Goal: Task Accomplishment & Management: Manage account settings

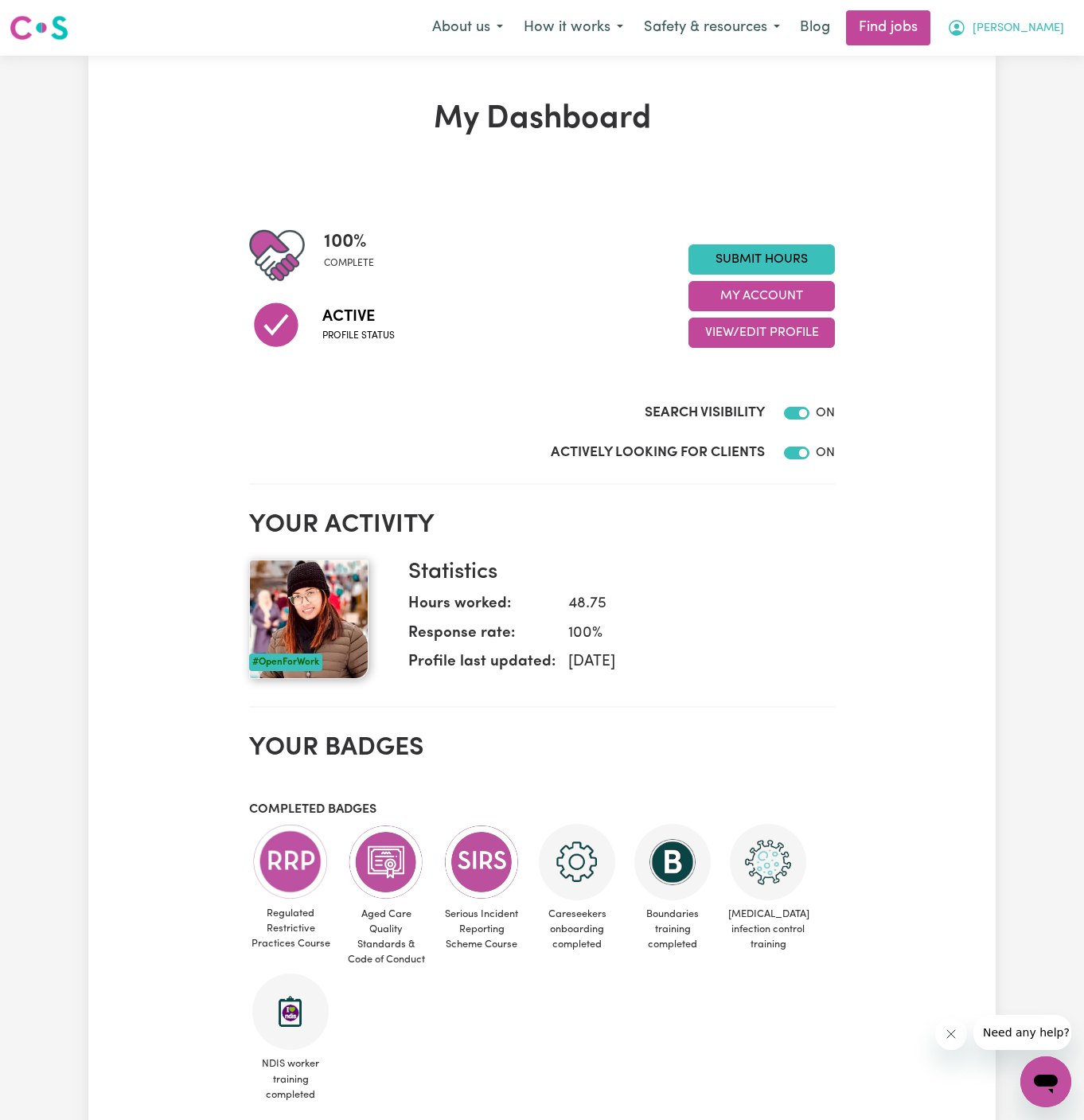
click at [1056, 34] on span "[PERSON_NAME]" at bounding box center [1018, 28] width 92 height 17
click at [1015, 59] on link "My Account" at bounding box center [1011, 62] width 125 height 31
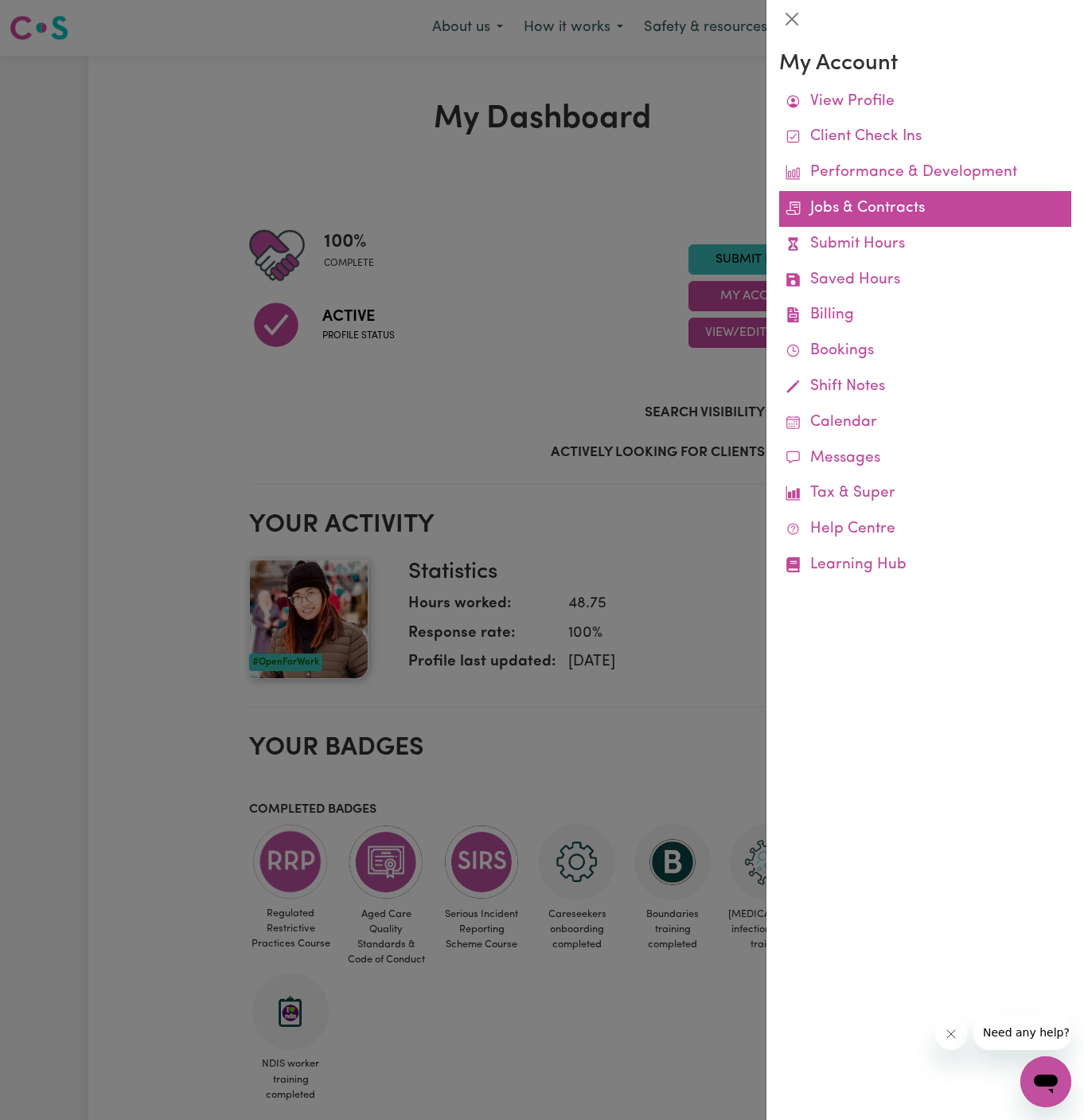
click at [886, 203] on link "Jobs & Contracts" at bounding box center [925, 208] width 292 height 36
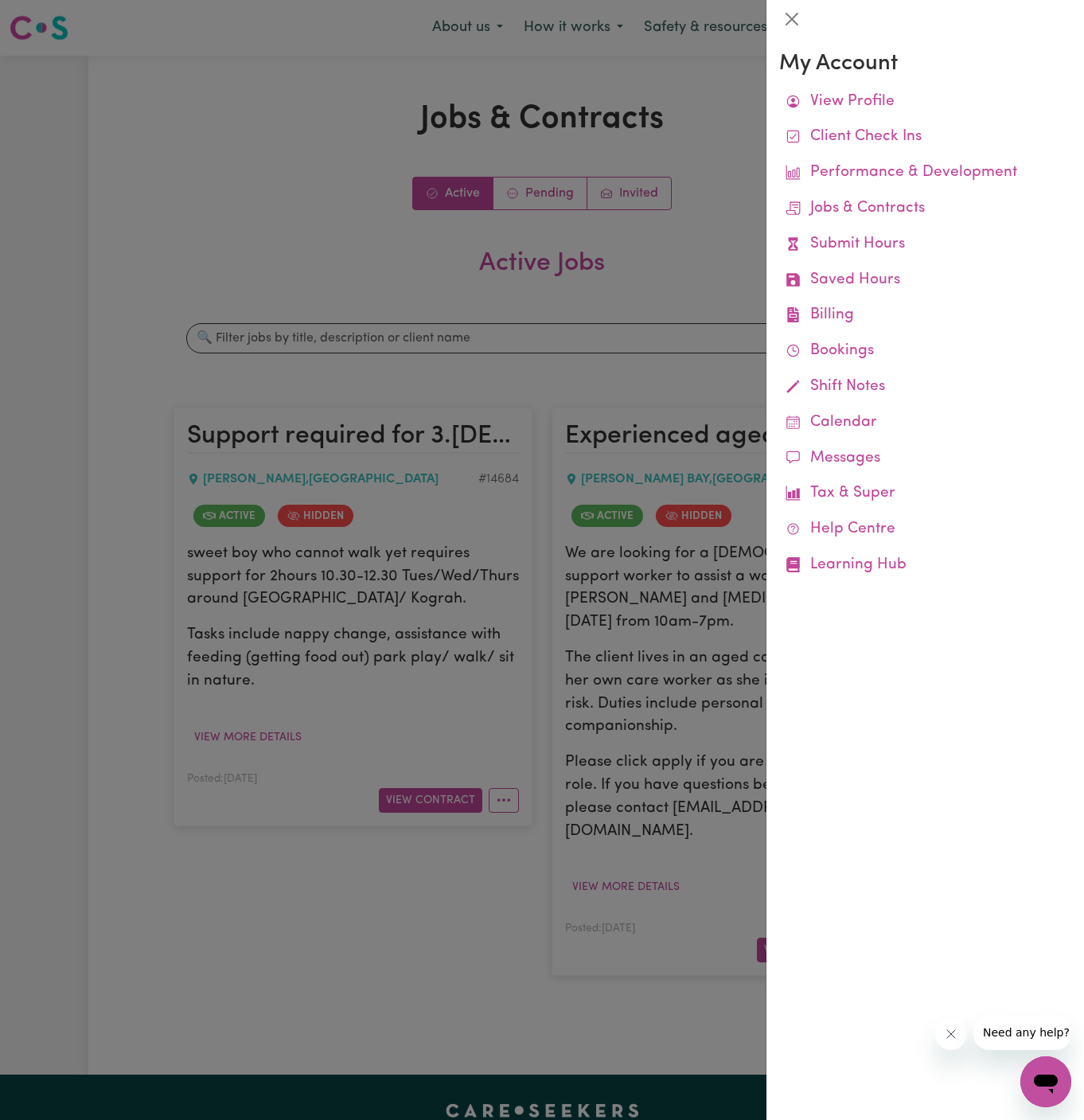
click at [260, 195] on div at bounding box center [542, 560] width 1084 height 1120
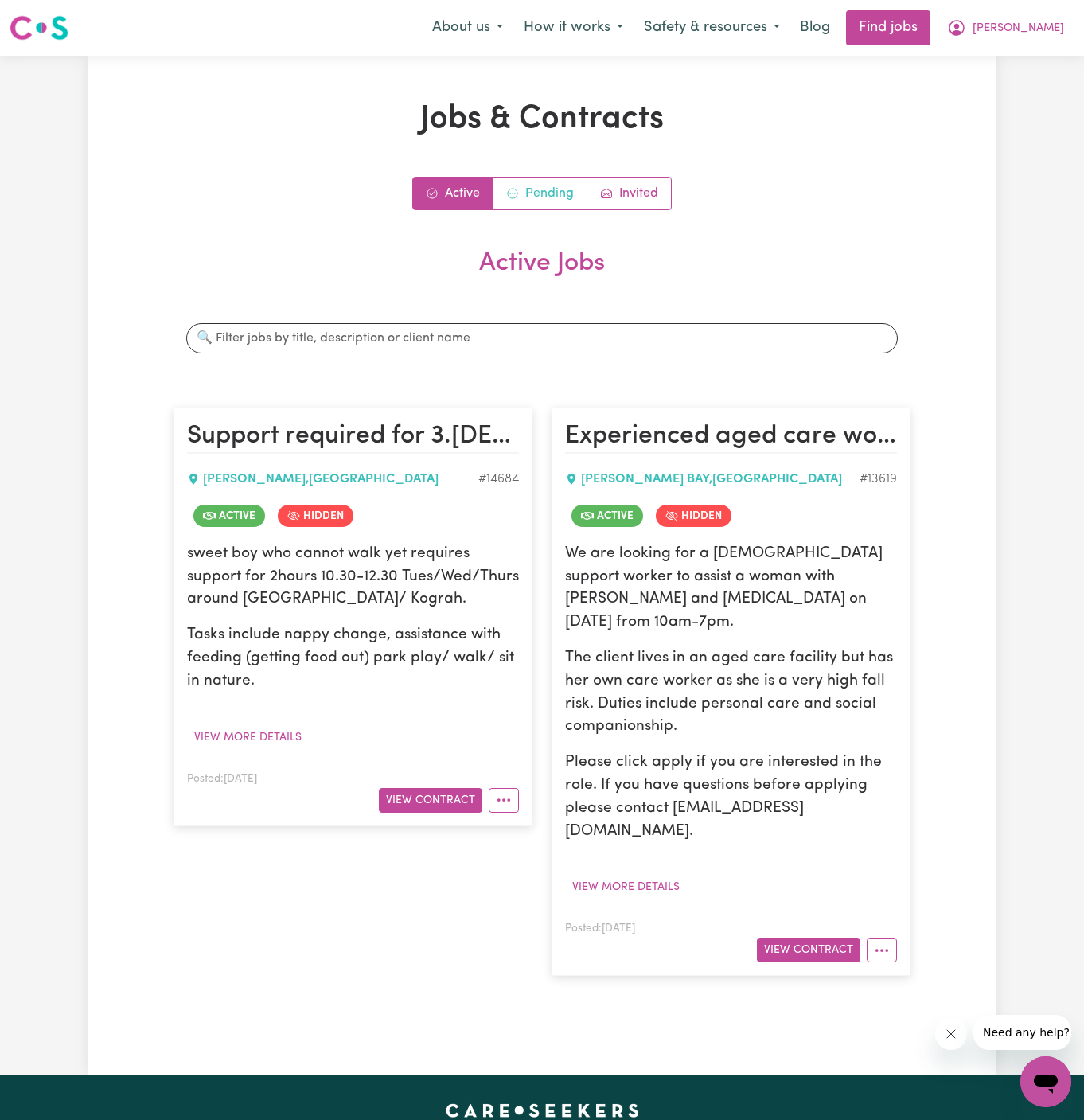
click at [561, 201] on link "Pending" at bounding box center [541, 193] width 94 height 32
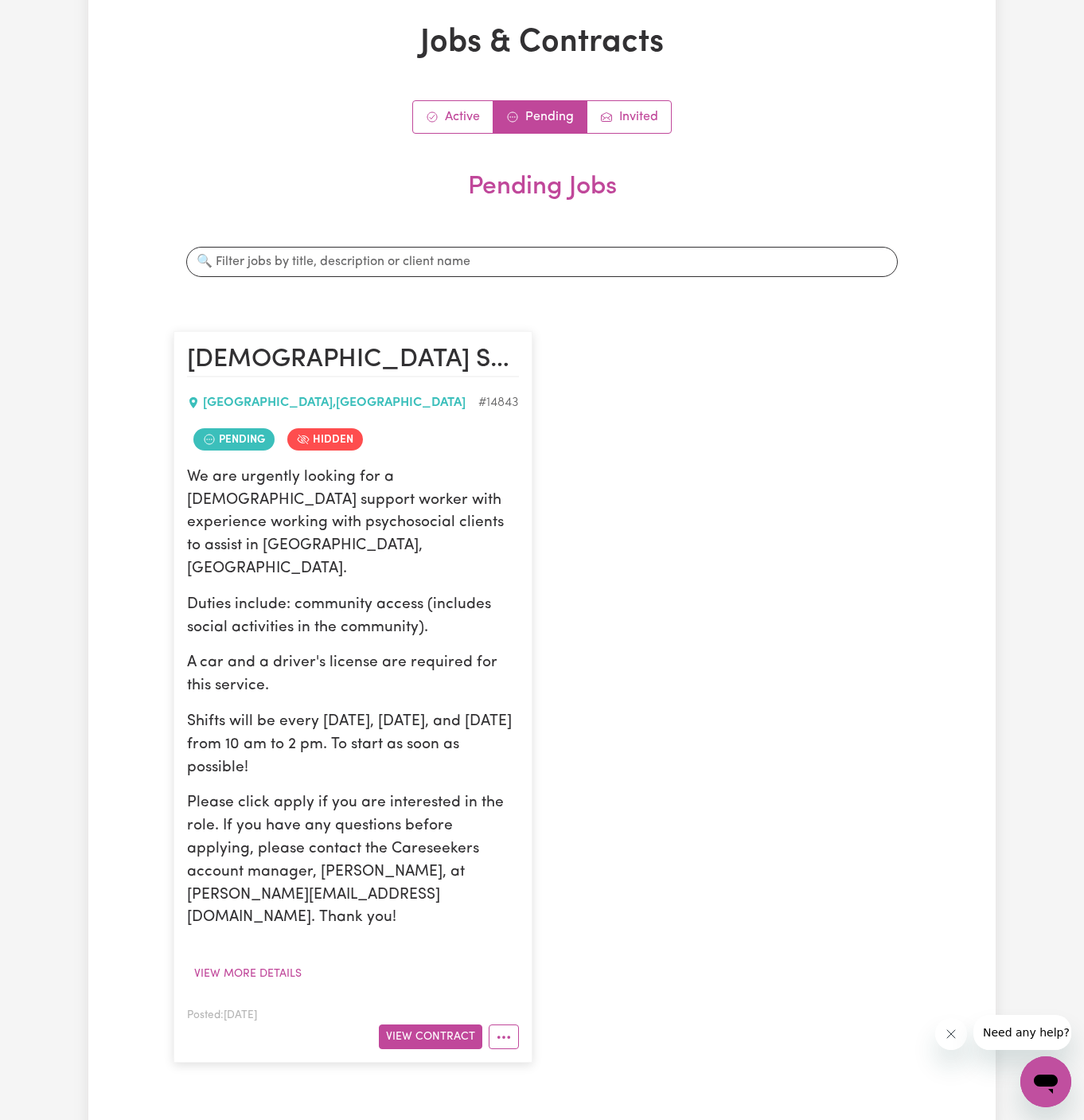
scroll to position [159, 0]
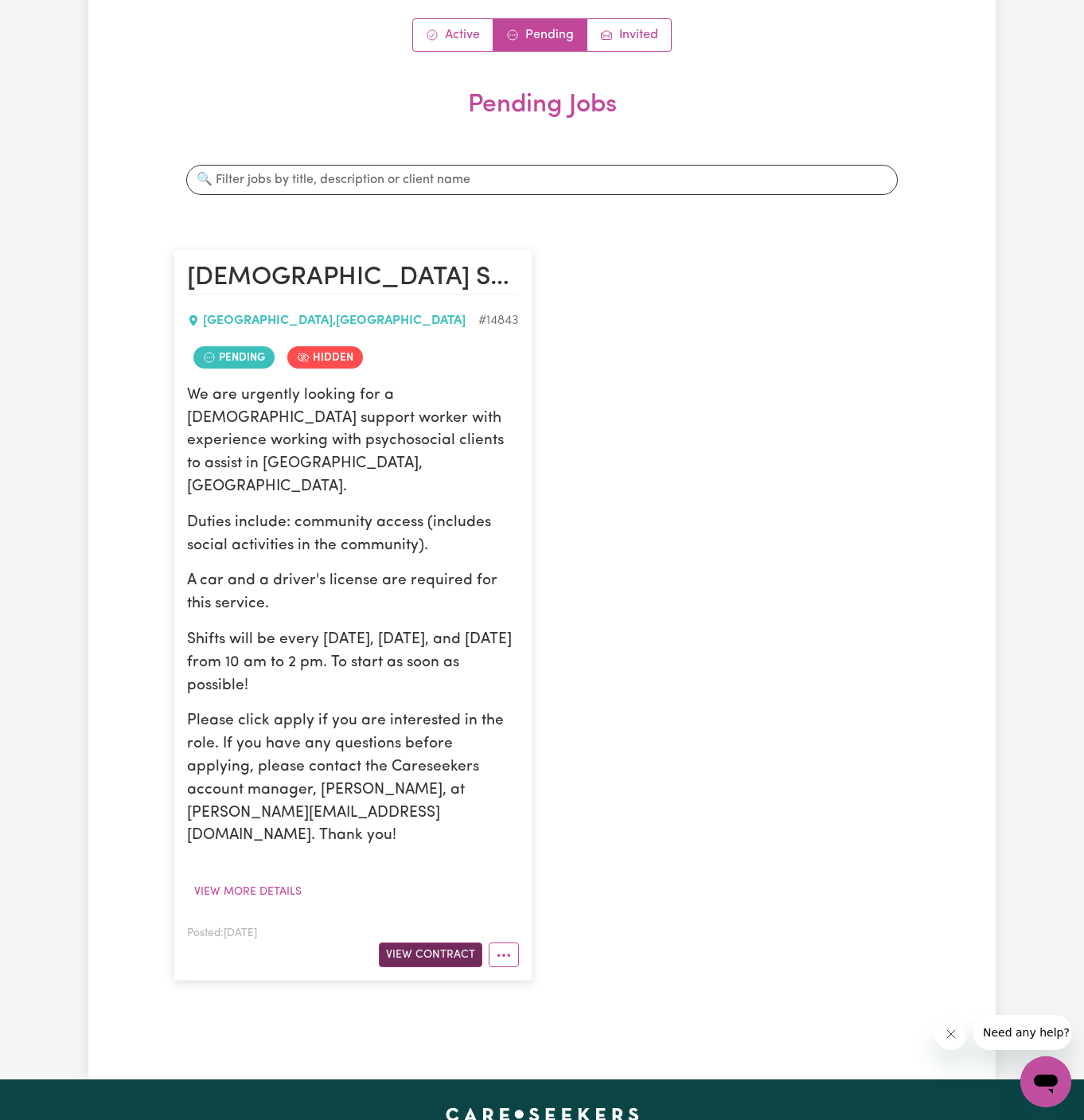
click at [472, 942] on button "View Contract" at bounding box center [430, 955] width 103 height 25
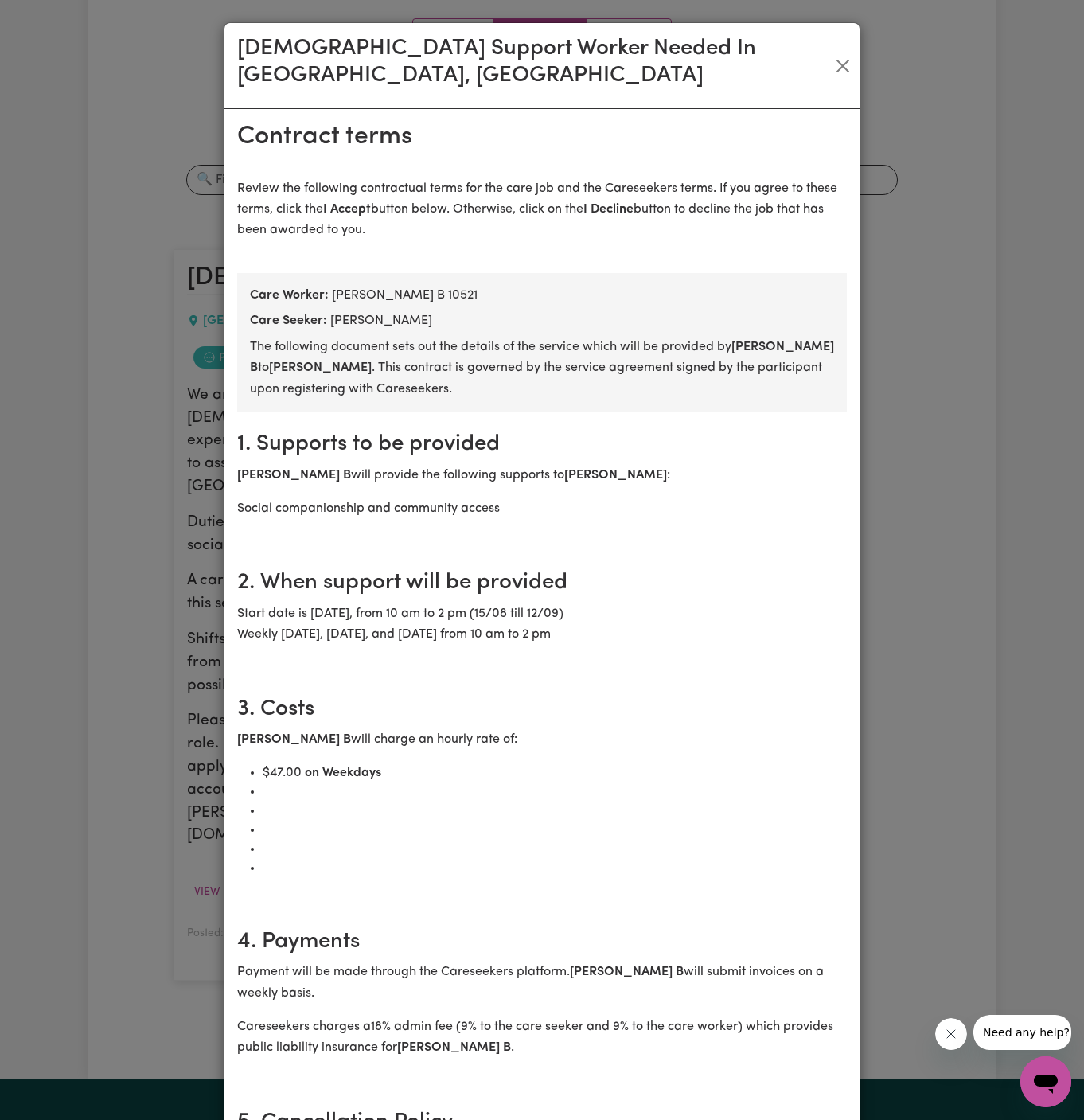
click at [882, 113] on div "[DEMOGRAPHIC_DATA] Support Worker Needed In [GEOGRAPHIC_DATA], [GEOGRAPHIC_DATA…" at bounding box center [542, 560] width 1084 height 1120
click at [839, 35] on div "[DEMOGRAPHIC_DATA] Support Worker Needed In [GEOGRAPHIC_DATA], [GEOGRAPHIC_DATA]" at bounding box center [542, 66] width 635 height 86
click at [840, 54] on button "Close" at bounding box center [842, 66] width 21 height 26
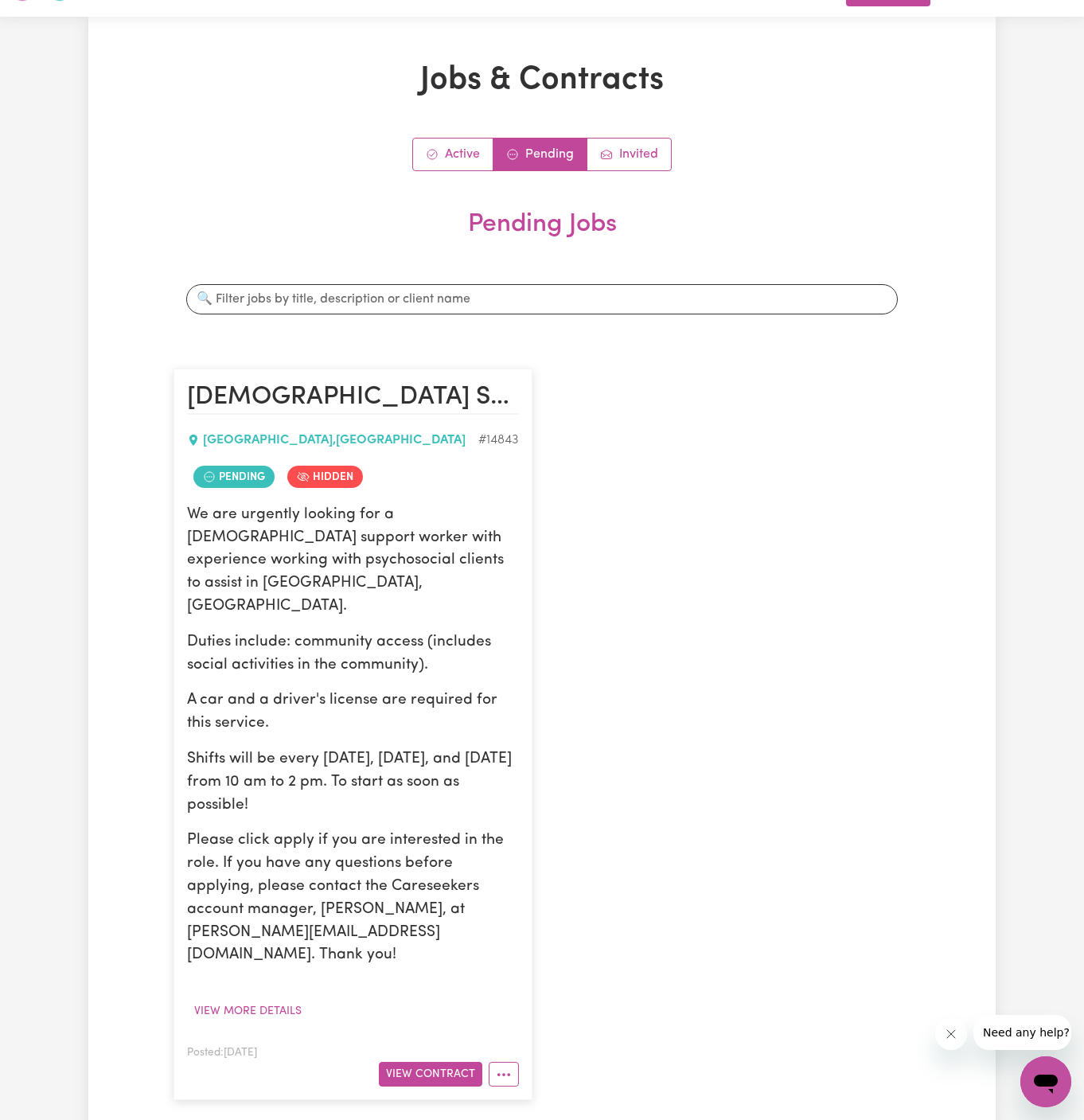
scroll to position [0, 0]
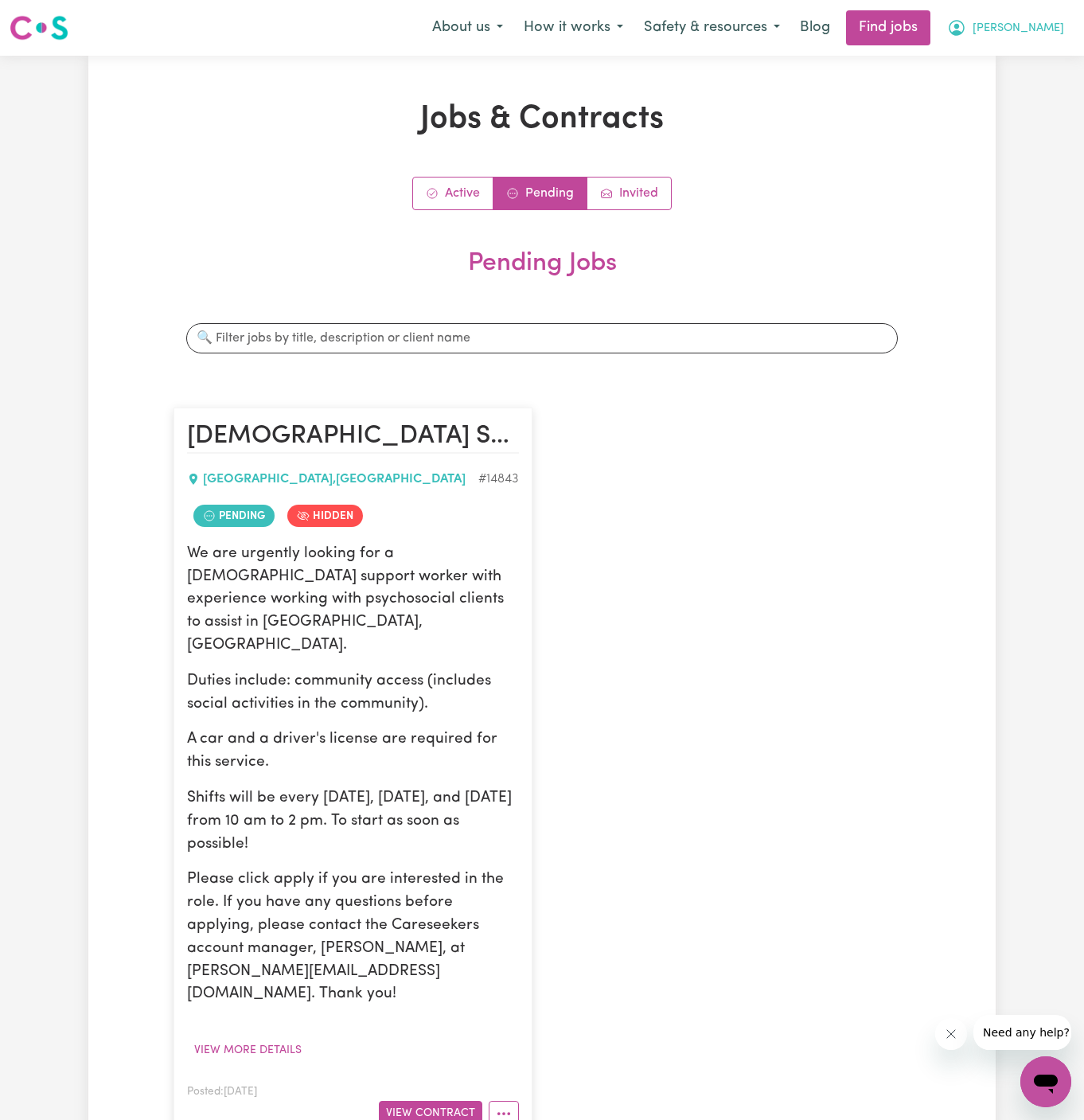
click at [1048, 21] on span "[PERSON_NAME]" at bounding box center [1018, 28] width 92 height 17
drag, startPoint x: 1048, startPoint y: 21, endPoint x: 1008, endPoint y: 129, distance: 115.2
click at [1008, 45] on div "[PERSON_NAME] My Account My Dashboard Logout" at bounding box center [1006, 27] width 138 height 33
click at [1059, 16] on button "[PERSON_NAME]" at bounding box center [1006, 27] width 138 height 33
click at [1023, 117] on link "Logout" at bounding box center [1011, 121] width 125 height 31
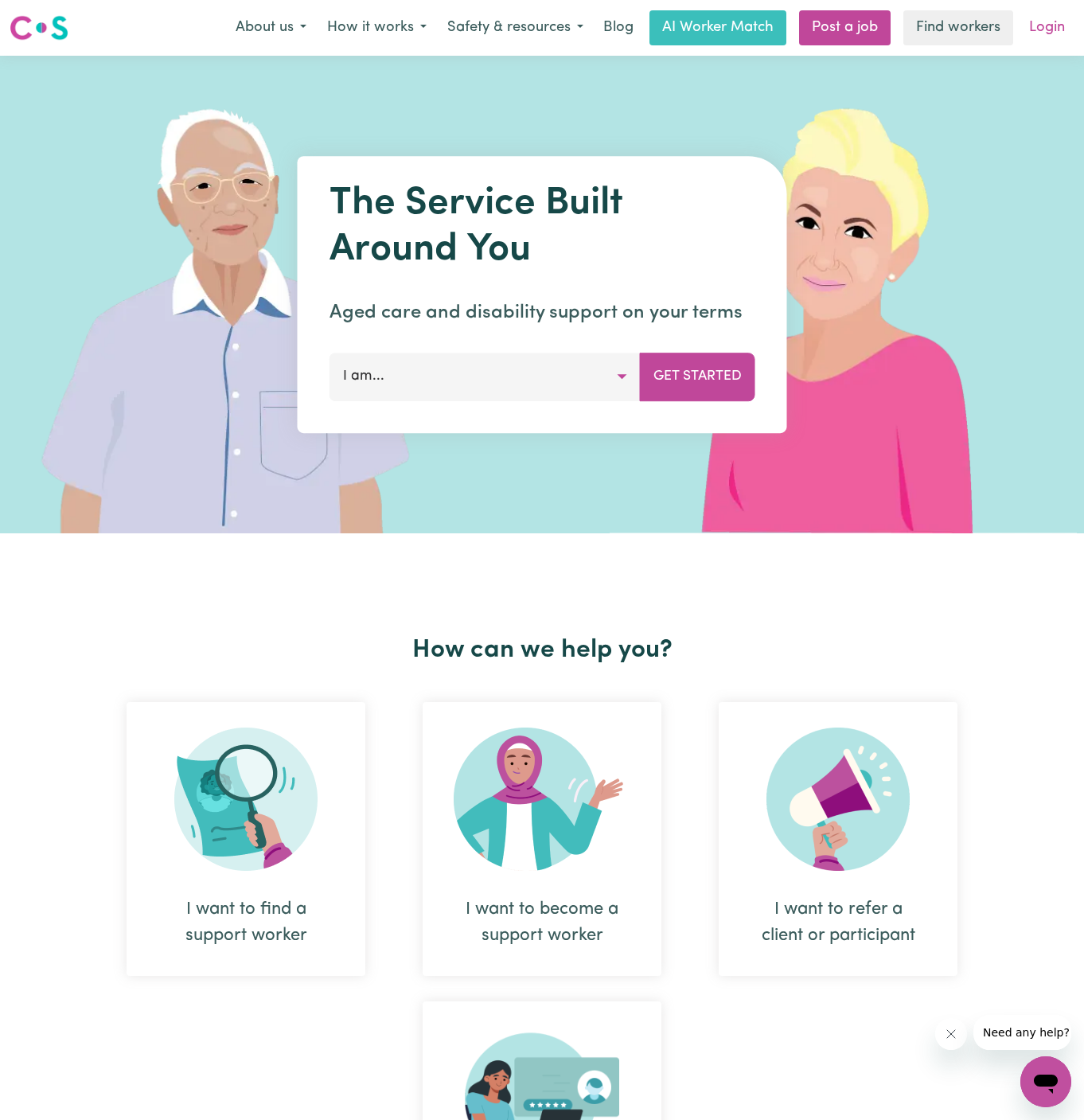
click at [1044, 30] on link "Login" at bounding box center [1047, 28] width 55 height 35
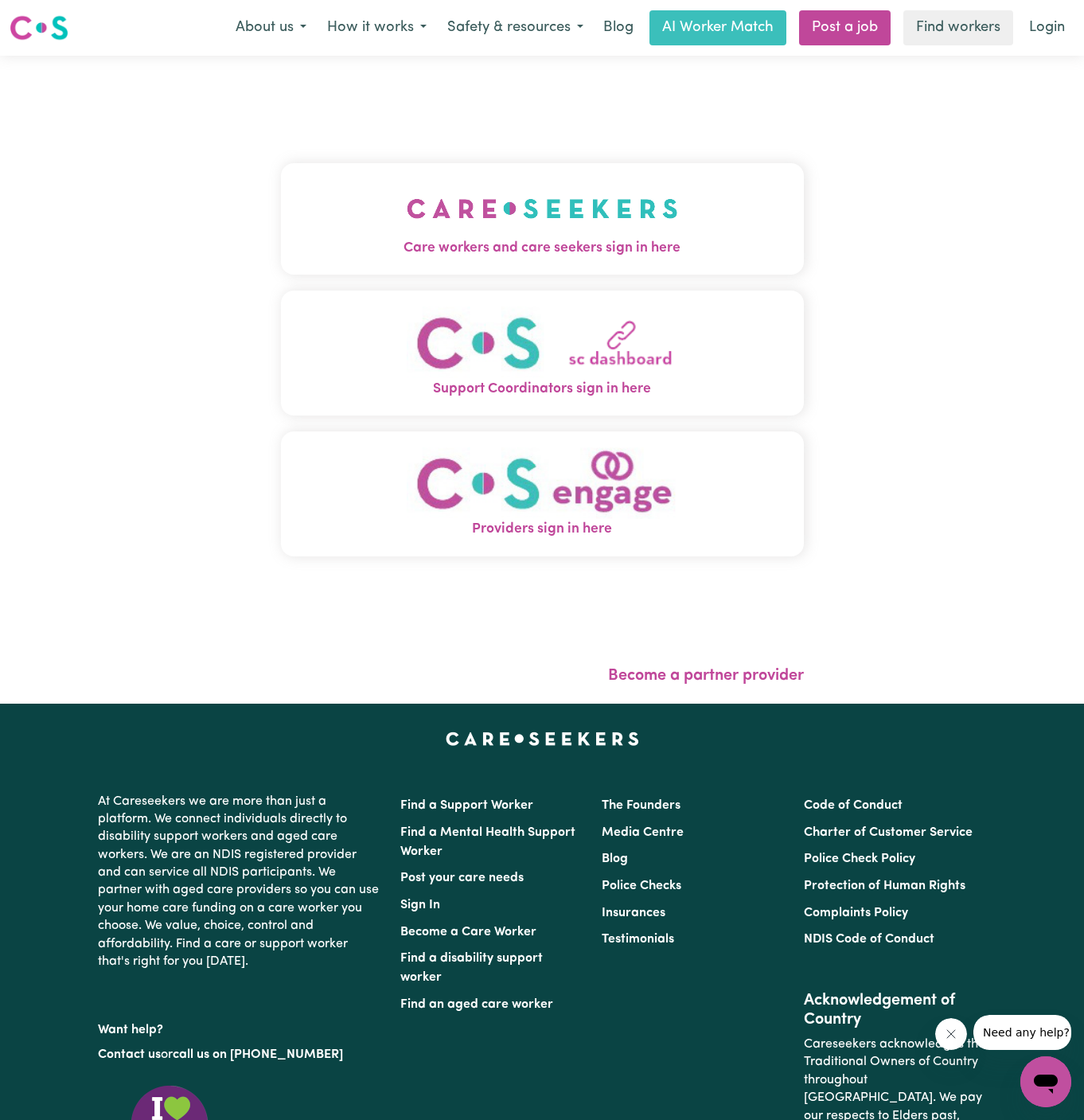
click at [507, 251] on span "Care workers and care seekers sign in here" at bounding box center [542, 248] width 523 height 21
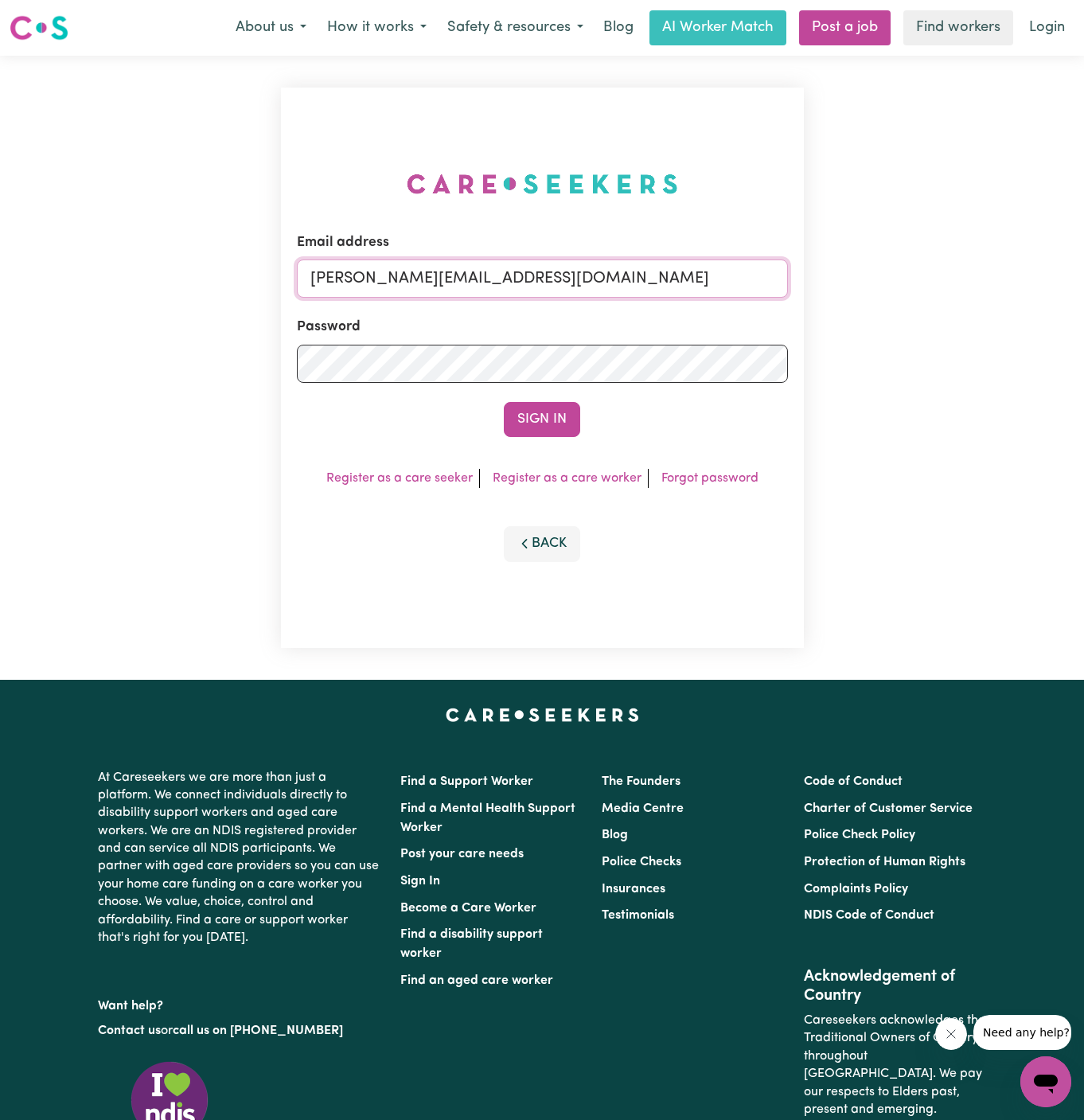
click at [628, 272] on input "[PERSON_NAME][EMAIL_ADDRESS][DOMAIN_NAME]" at bounding box center [542, 278] width 491 height 38
drag, startPoint x: 391, startPoint y: 284, endPoint x: 972, endPoint y: 291, distance: 581.0
click at [972, 291] on div "Email address [EMAIL_ADDRESS][DOMAIN_NAME] Password Sign In Register as a care …" at bounding box center [542, 368] width 1084 height 624
click at [504, 402] on button "Sign In" at bounding box center [542, 420] width 77 height 35
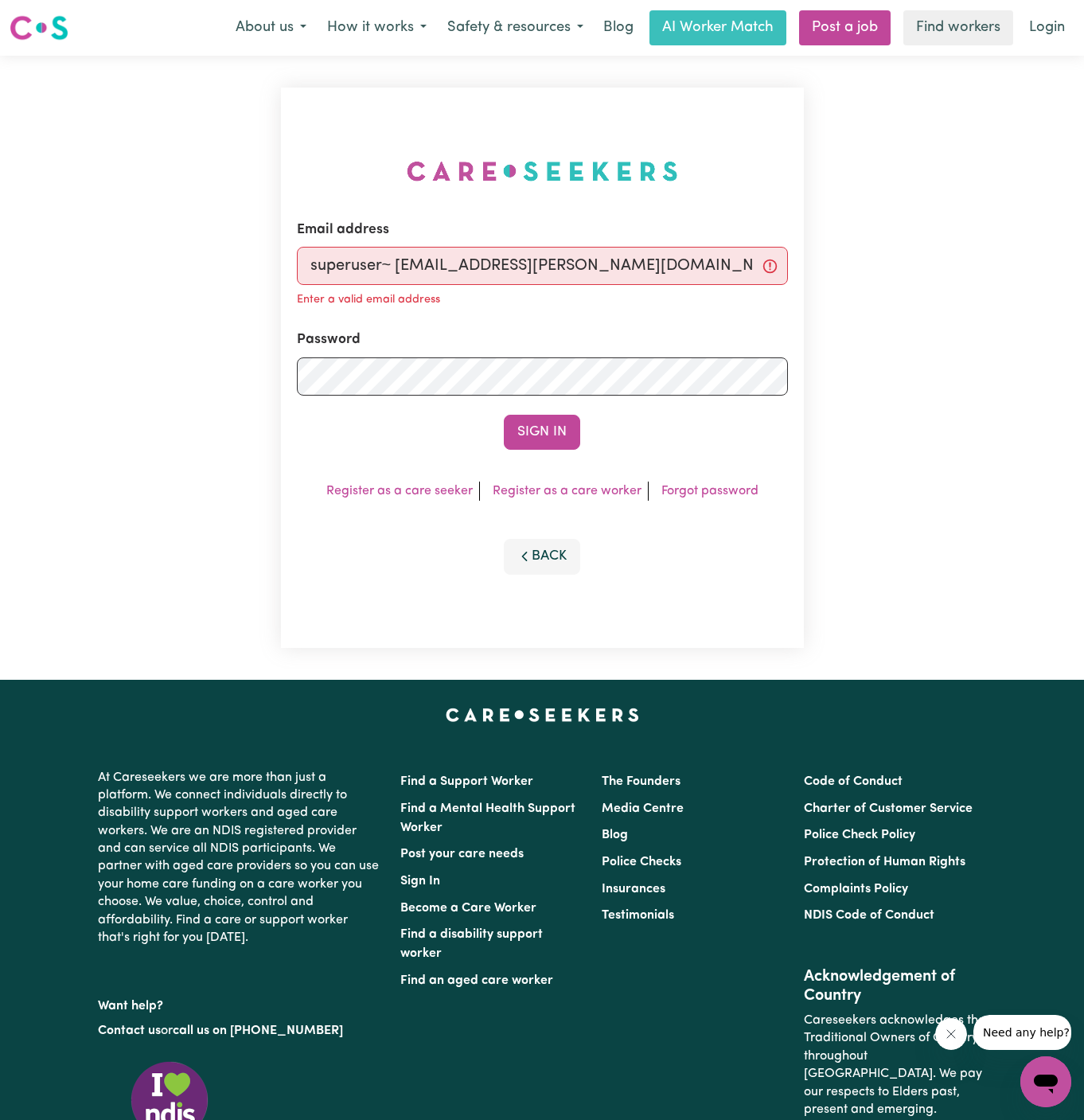
click at [391, 266] on input "superuser~ [EMAIL_ADDRESS][PERSON_NAME][DOMAIN_NAME]" at bounding box center [542, 266] width 491 height 38
click at [400, 266] on input "superuser~ [EMAIL_ADDRESS][PERSON_NAME][DOMAIN_NAME]" at bounding box center [542, 266] width 491 height 38
type input "superuser~[EMAIL_ADDRESS][PERSON_NAME][DOMAIN_NAME]"
click at [504, 415] on button "Sign In" at bounding box center [542, 432] width 77 height 35
